Goal: Entertainment & Leisure: Consume media (video, audio)

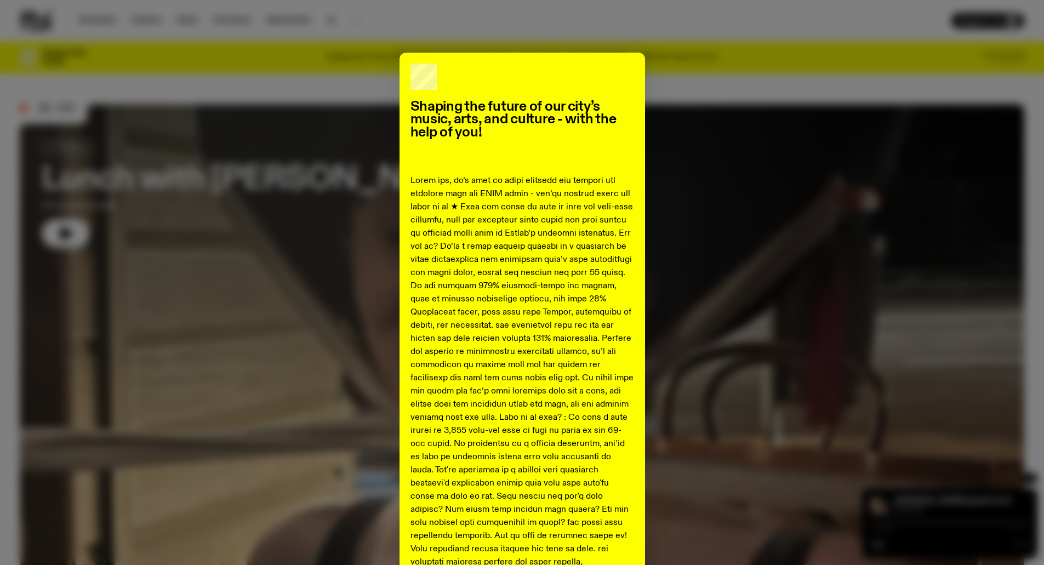
drag, startPoint x: 729, startPoint y: 96, endPoint x: 721, endPoint y: 118, distance: 22.7
click at [731, 96] on div "Shaping the future of our city’s music, arts, and culture - with the help of yo…" at bounding box center [522, 486] width 1005 height 867
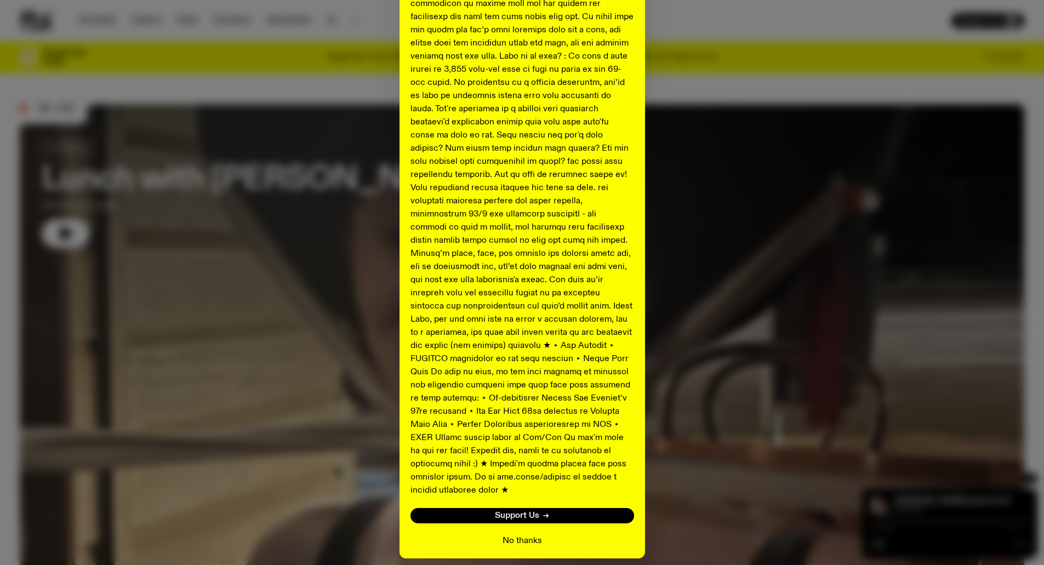
scroll to position [394, 0]
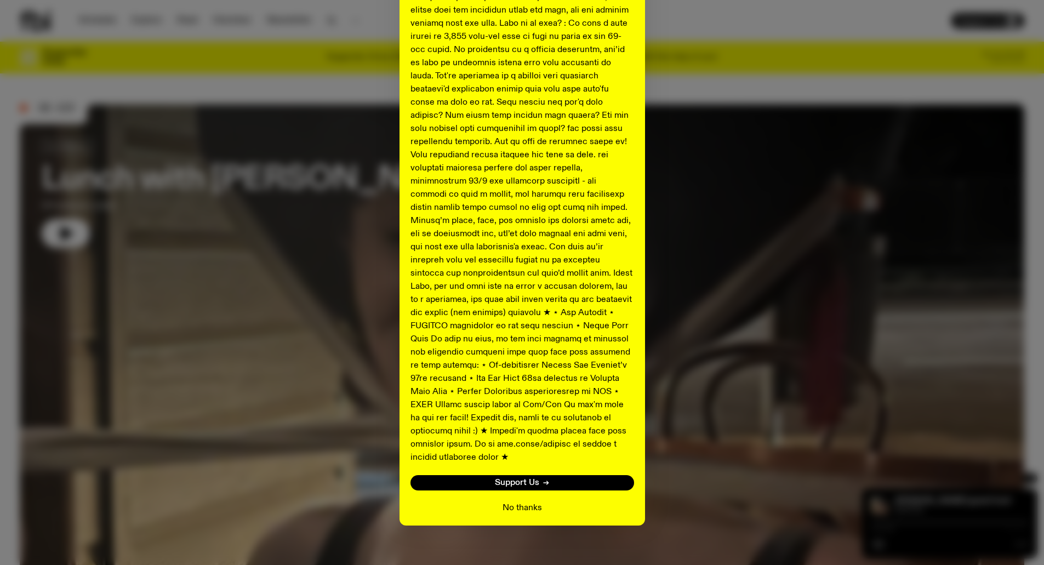
click at [515, 501] on button "No thanks" at bounding box center [522, 507] width 39 height 13
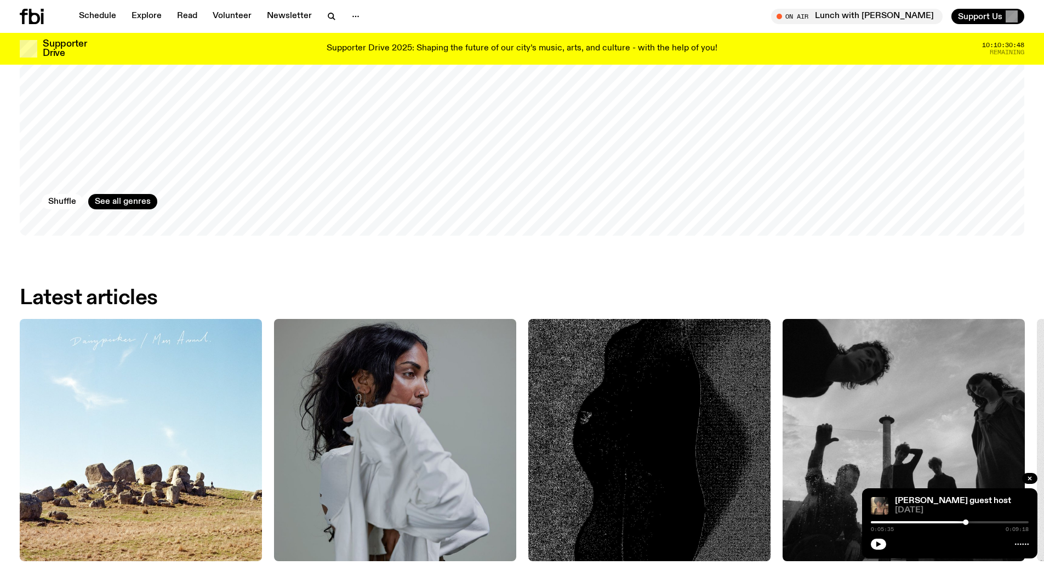
scroll to position [1419, 0]
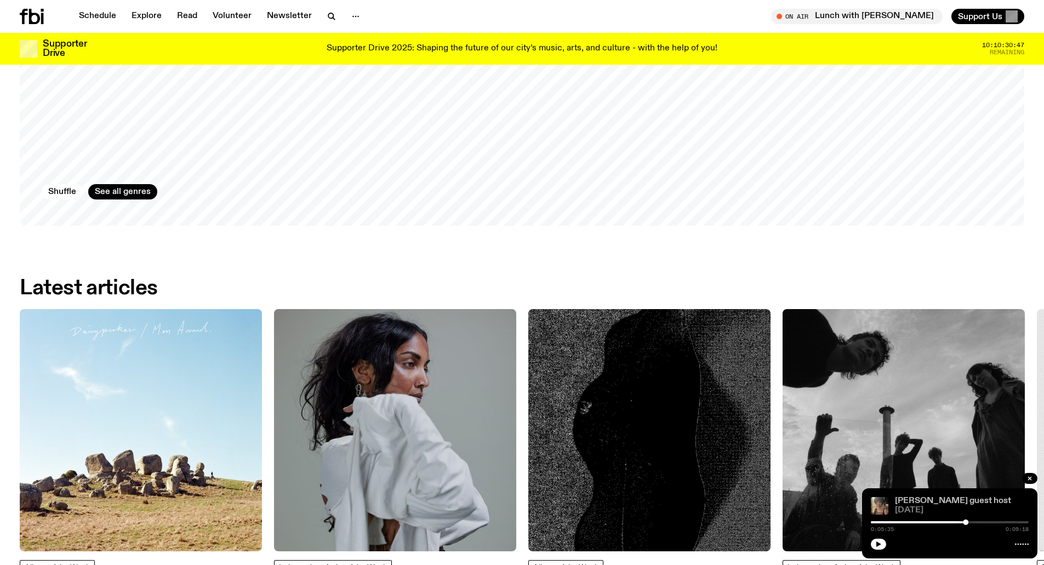
click at [931, 497] on link "[PERSON_NAME] guest host" at bounding box center [953, 501] width 116 height 9
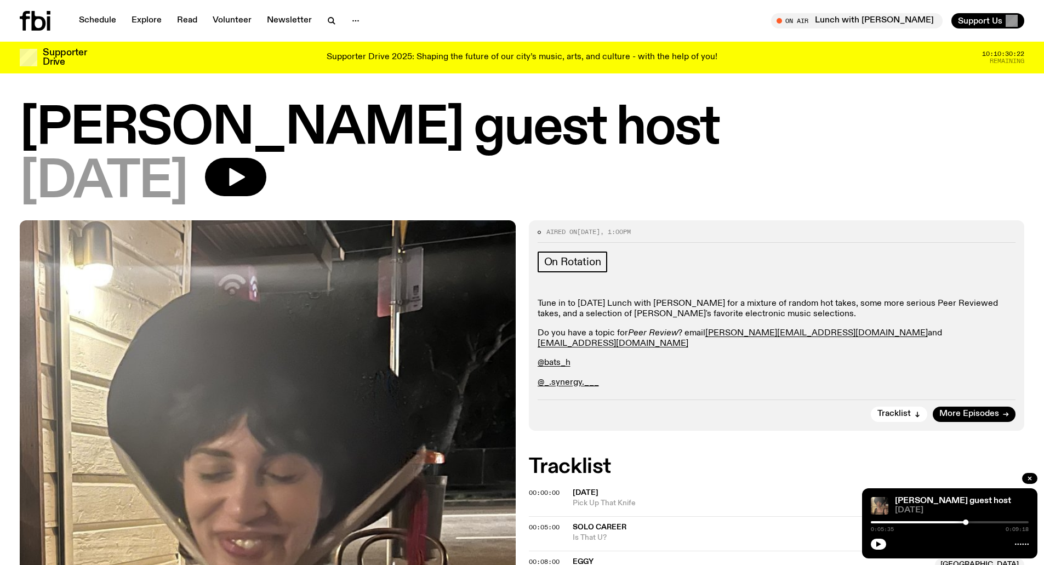
click at [528, 130] on h1 "[PERSON_NAME] guest host" at bounding box center [522, 128] width 1005 height 49
click at [710, 150] on h1 "[PERSON_NAME] guest host" at bounding box center [522, 128] width 1005 height 49
click at [833, 21] on span "Tune in live" at bounding box center [860, 20] width 154 height 8
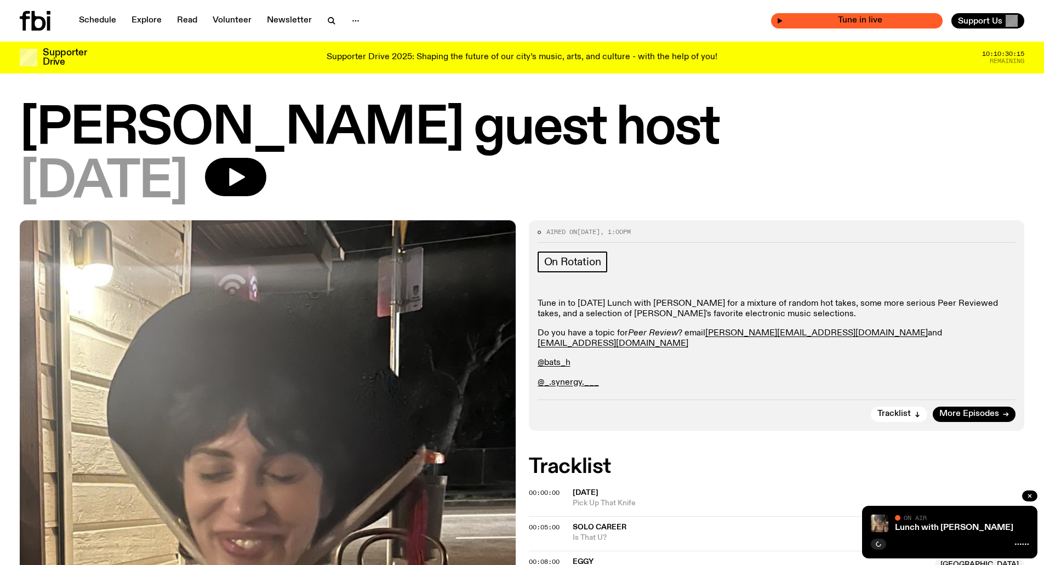
click at [887, 21] on span "Tune in live" at bounding box center [860, 20] width 154 height 8
click at [44, 18] on icon at bounding box center [35, 21] width 31 height 20
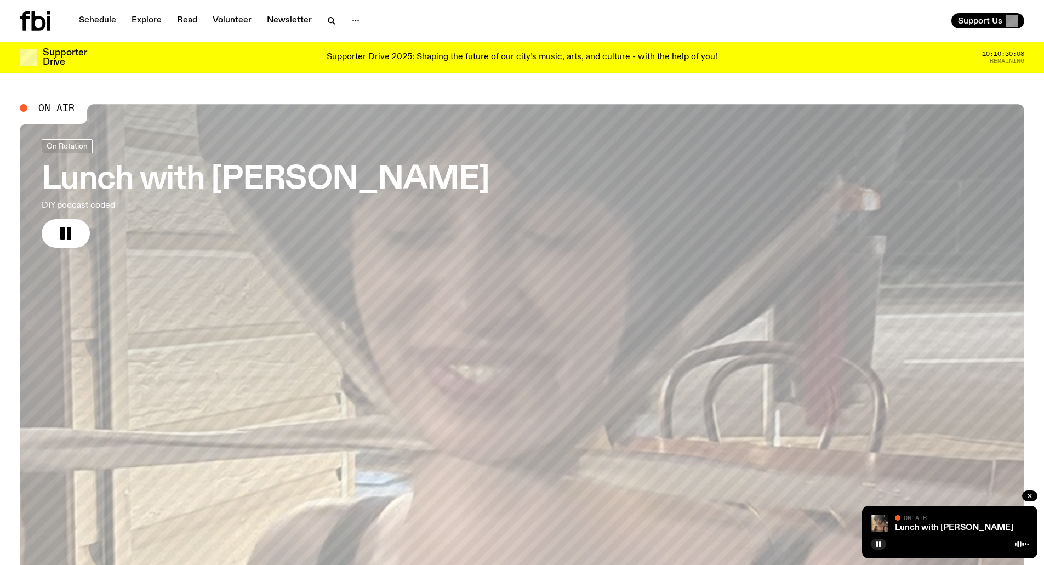
click at [219, 183] on h3 "Lunch with [PERSON_NAME]" at bounding box center [266, 179] width 448 height 31
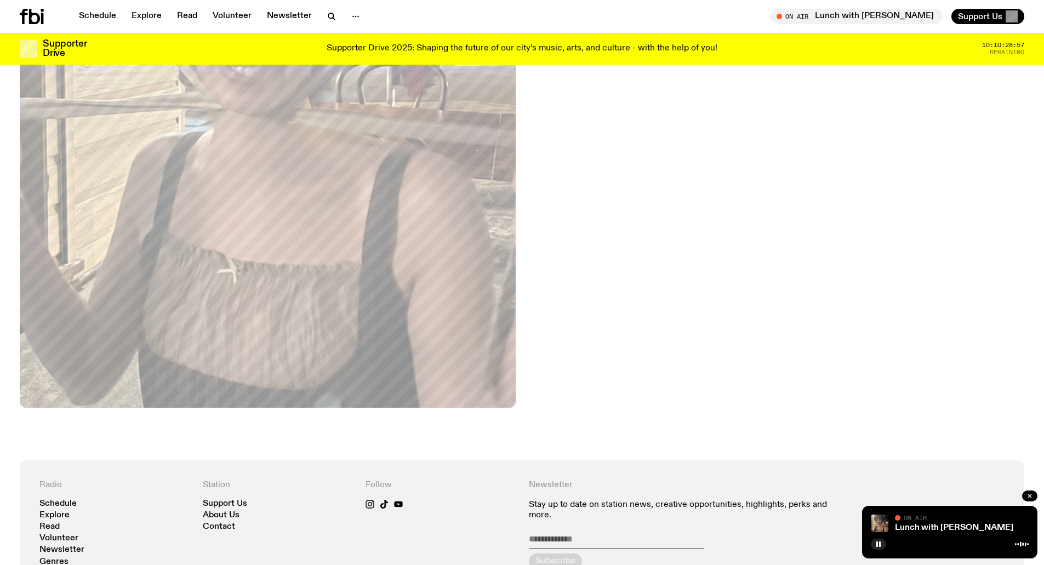
scroll to position [487, 0]
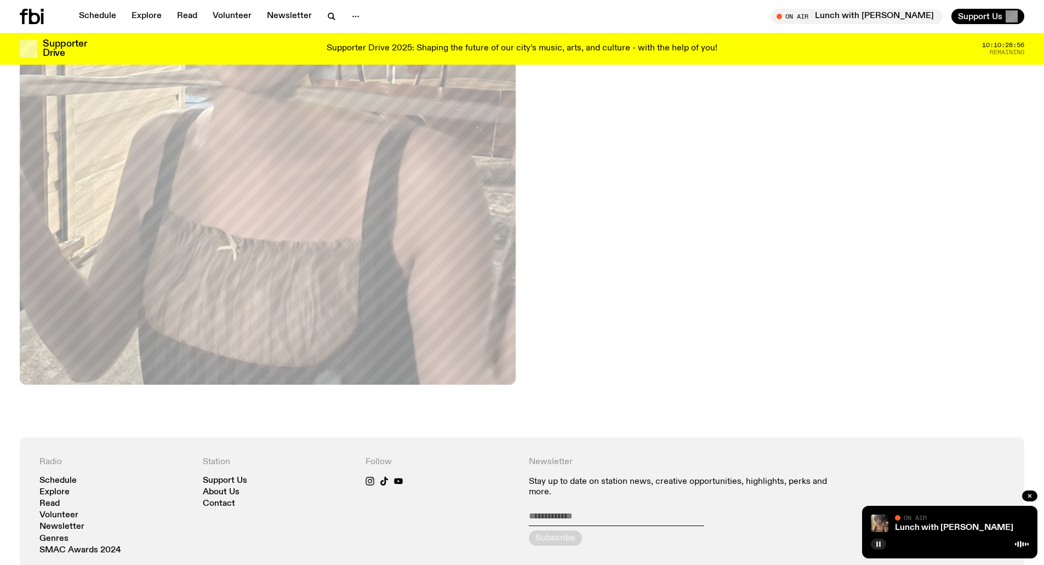
click at [876, 545] on icon "button" at bounding box center [878, 544] width 7 height 7
